Goal: Find specific page/section: Find specific page/section

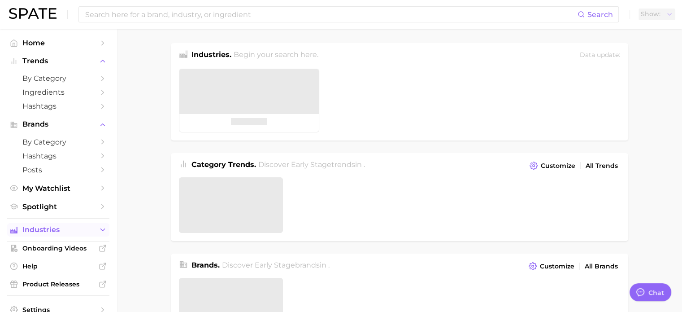
type textarea "x"
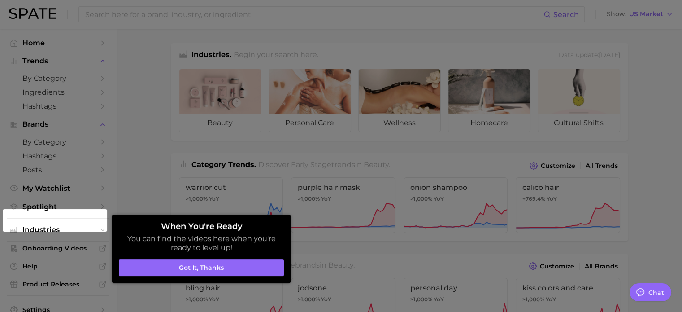
click at [266, 267] on button "Got it, thanks" at bounding box center [201, 267] width 165 height 17
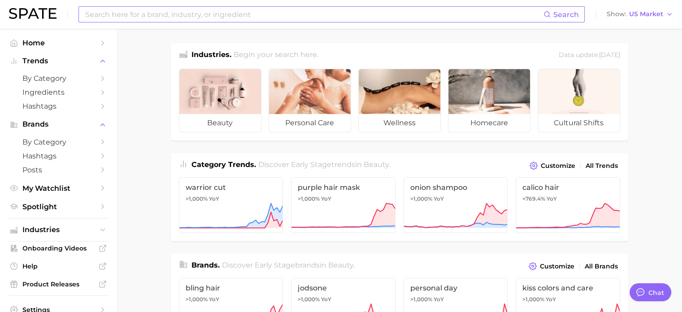
click at [243, 11] on input at bounding box center [313, 14] width 459 height 15
type input "modelcontour"
click at [187, 21] on input "modelcontour" at bounding box center [313, 14] width 459 height 15
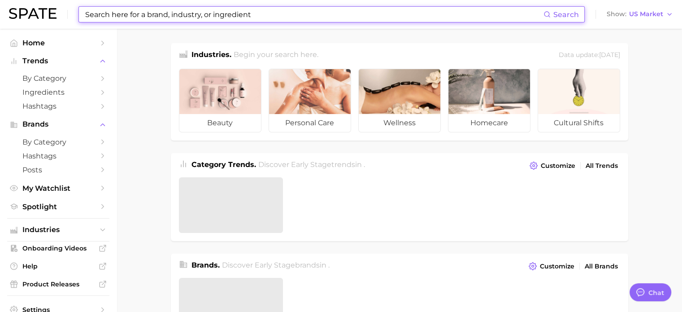
click at [245, 13] on input at bounding box center [313, 14] width 459 height 15
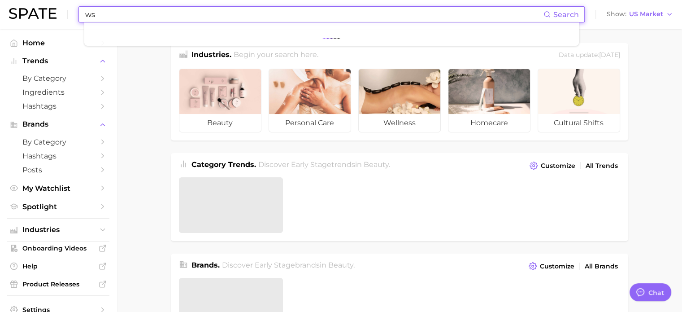
type input "w"
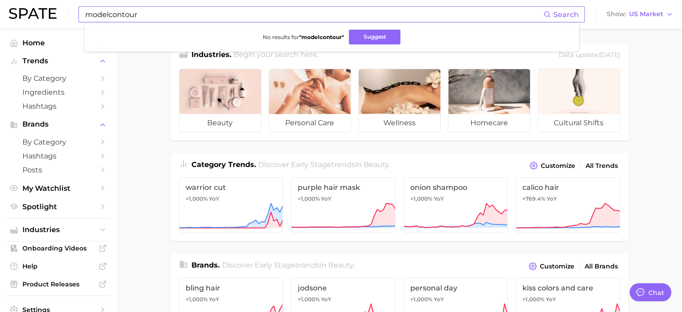
click at [284, 30] on li "No results for " modelcontour " Suggest" at bounding box center [332, 37] width 480 height 15
click at [298, 12] on input "modelcontour" at bounding box center [313, 14] width 459 height 15
type input "contour"
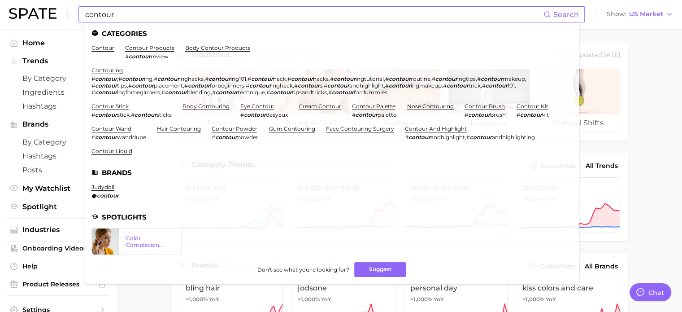
click at [312, 79] on em "contour" at bounding box center [302, 78] width 22 height 7
click at [278, 14] on input "contour" at bounding box center [313, 14] width 459 height 15
